Goal: Find specific page/section: Find specific page/section

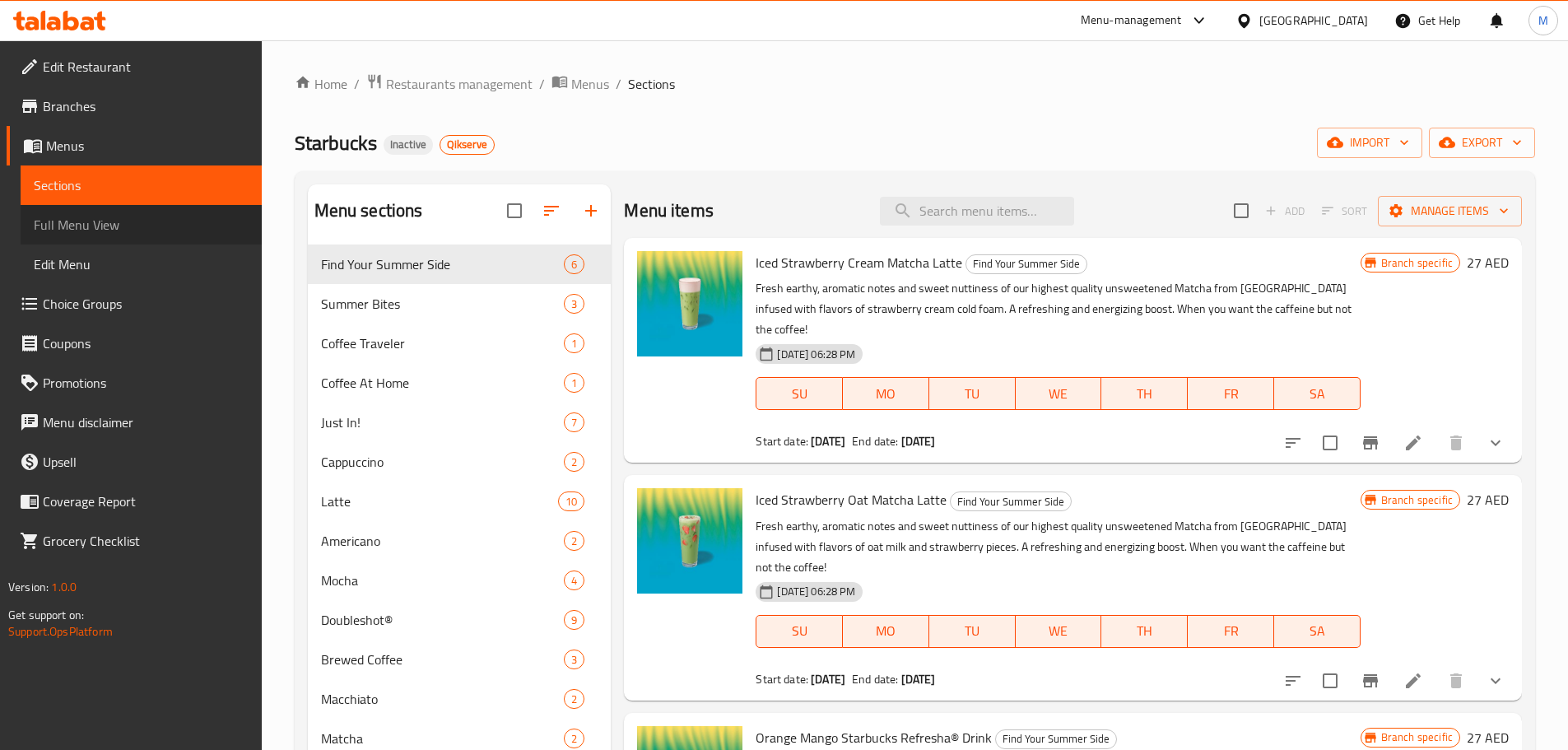
click at [78, 235] on span "Full Menu View" at bounding box center [141, 224] width 215 height 20
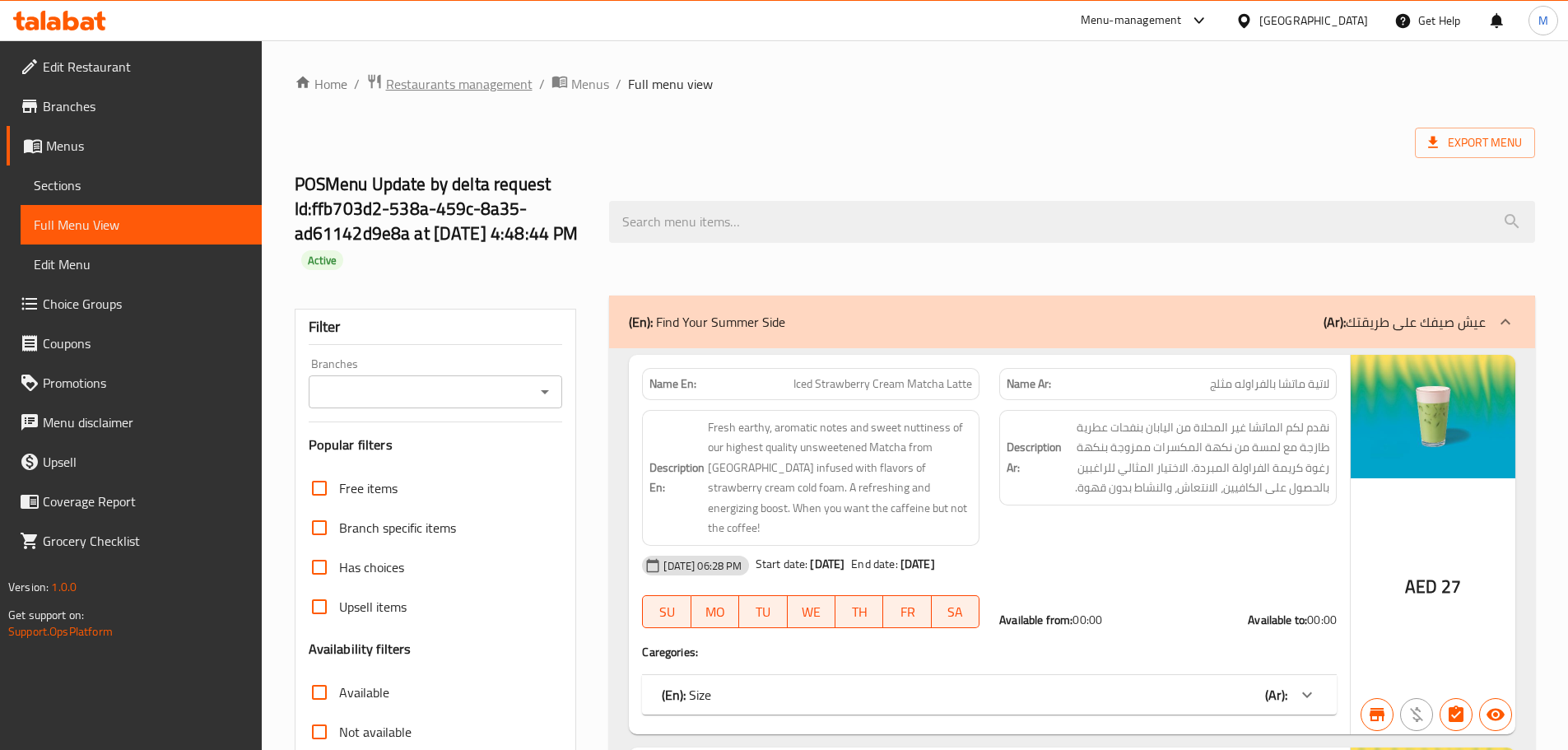
click at [406, 86] on span "Restaurants management" at bounding box center [459, 83] width 147 height 20
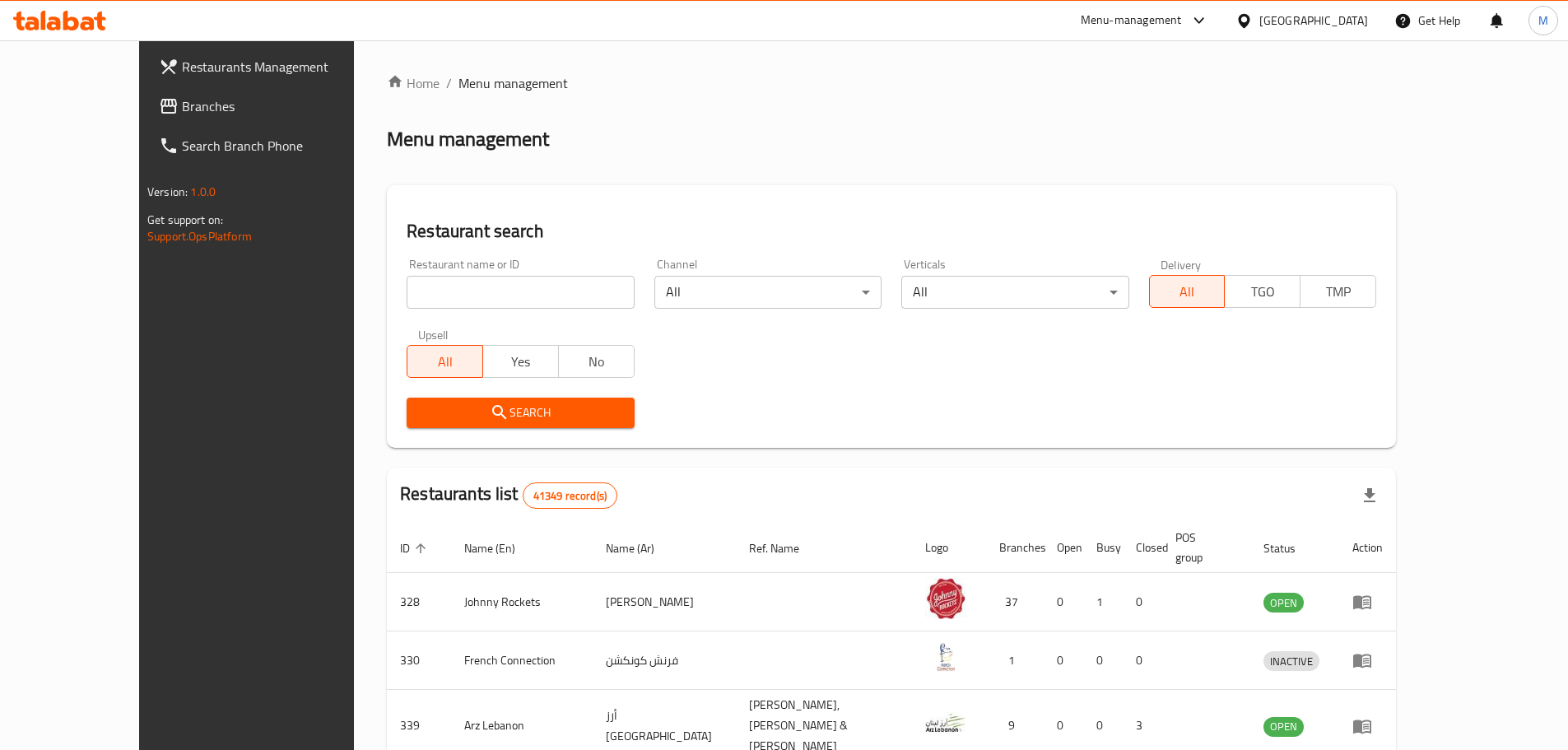
click at [523, 300] on input "search" at bounding box center [520, 292] width 227 height 33
paste input "637987"
type input "637987"
drag, startPoint x: 694, startPoint y: 387, endPoint x: 615, endPoint y: 399, distance: 79.9
click at [677, 392] on div "Search" at bounding box center [891, 412] width 989 height 50
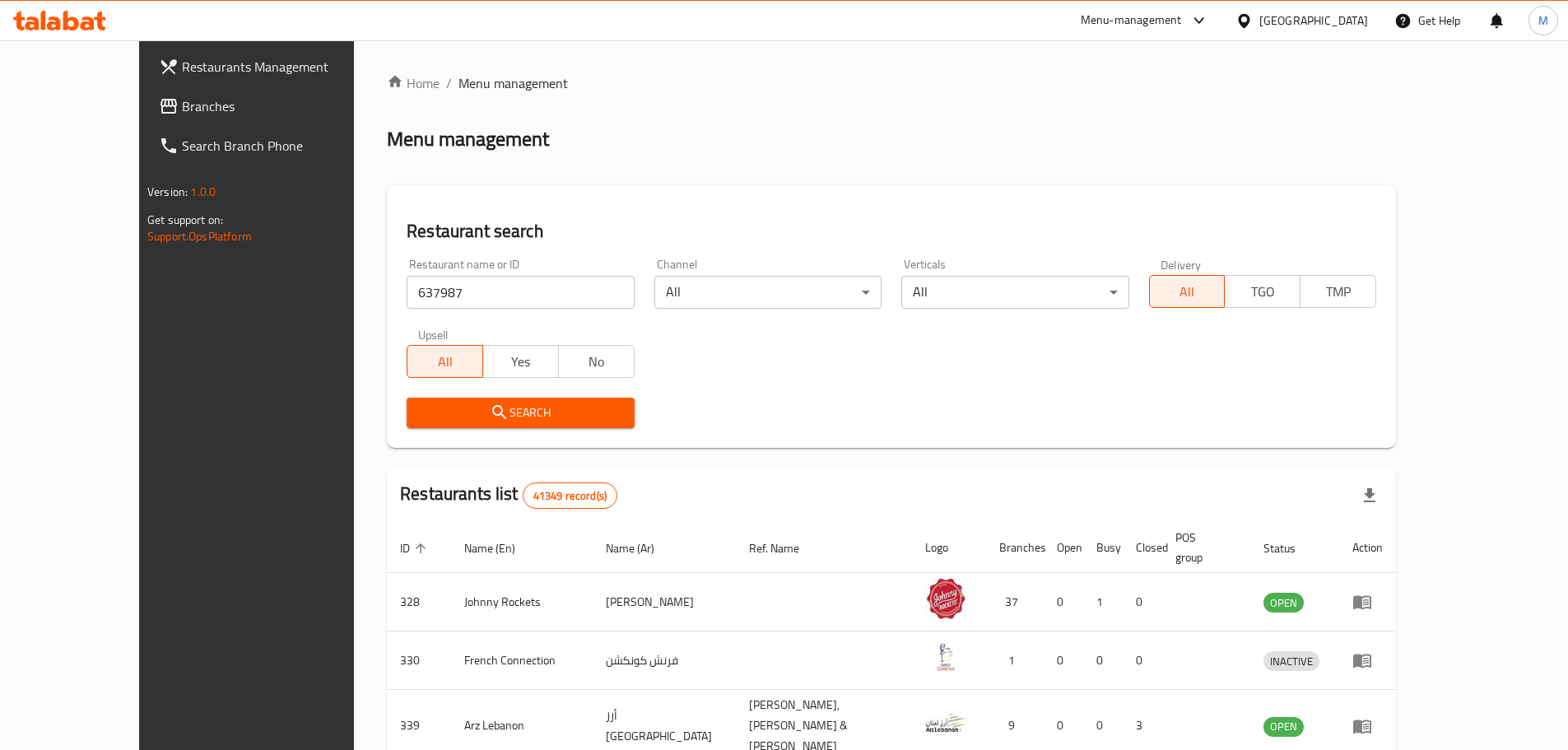
drag, startPoint x: 615, startPoint y: 399, endPoint x: 579, endPoint y: 409, distance: 37.4
click at [588, 406] on button "Search" at bounding box center [520, 413] width 227 height 30
